Goal: Information Seeking & Learning: Learn about a topic

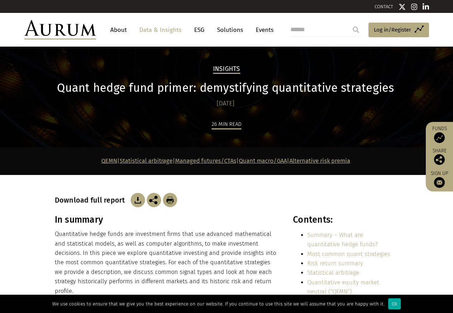
click at [116, 111] on div "Insights Quant hedge fund primer: demystifying quantitative strategies 22/06/20…" at bounding box center [227, 106] width 358 height 83
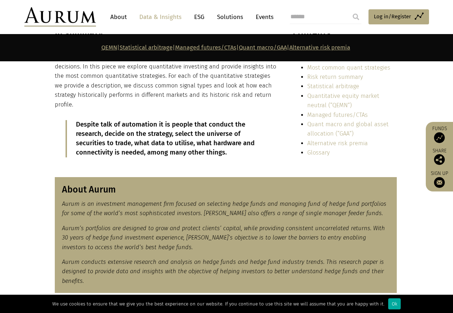
scroll to position [258, 0]
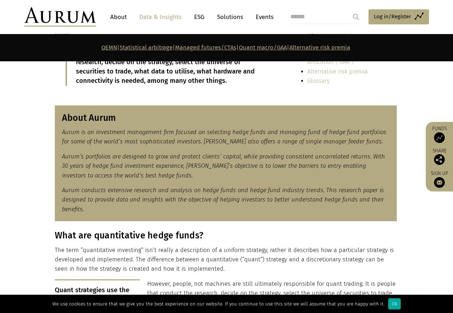
click at [327, 48] on link "Alternative risk premia" at bounding box center [320, 47] width 61 height 7
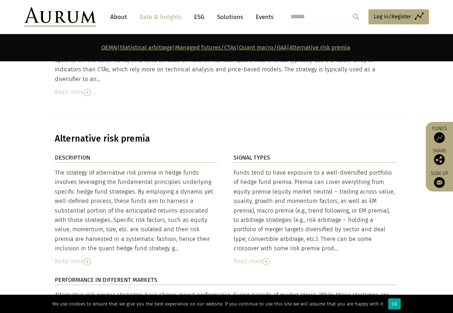
scroll to position [2769, 0]
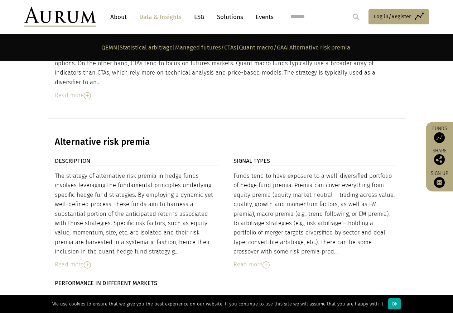
click at [132, 48] on link "Statistical arbitrage" at bounding box center [146, 47] width 53 height 7
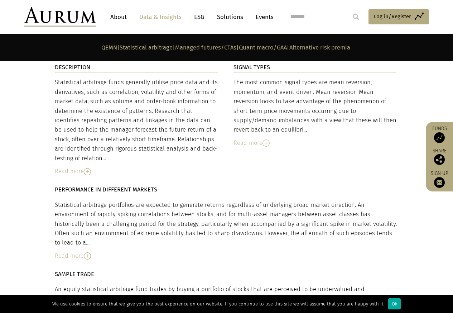
scroll to position [1191, 0]
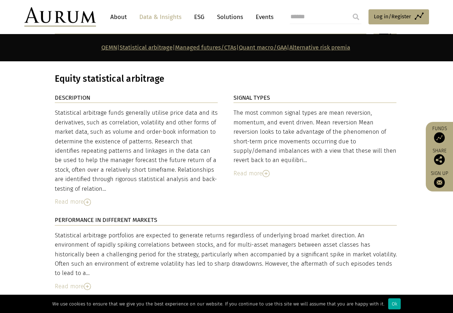
click at [120, 48] on link "Statistical arbitrage" at bounding box center [146, 47] width 53 height 7
click at [201, 48] on link "Managed futures/CTAs" at bounding box center [205, 47] width 61 height 7
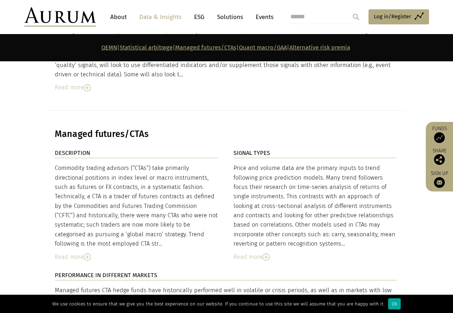
scroll to position [1986, 0]
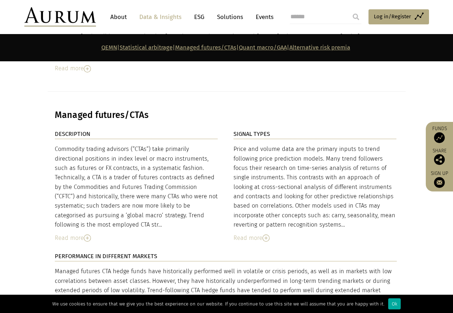
click at [204, 48] on link "Managed futures/CTAs" at bounding box center [205, 47] width 61 height 7
click at [269, 48] on link "Quant macro/GAA" at bounding box center [263, 47] width 48 height 7
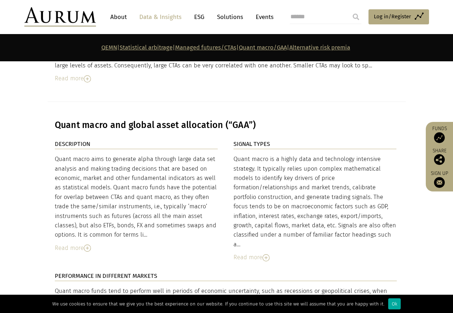
scroll to position [2390, 0]
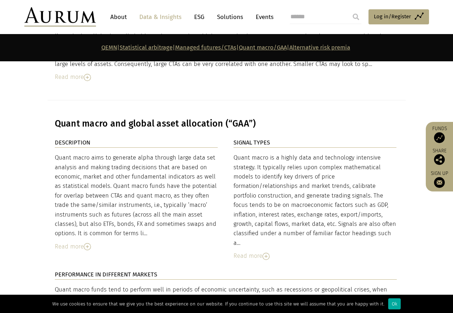
click at [276, 48] on link "Quant macro/GAA" at bounding box center [263, 47] width 48 height 7
